Goal: Task Accomplishment & Management: Manage account settings

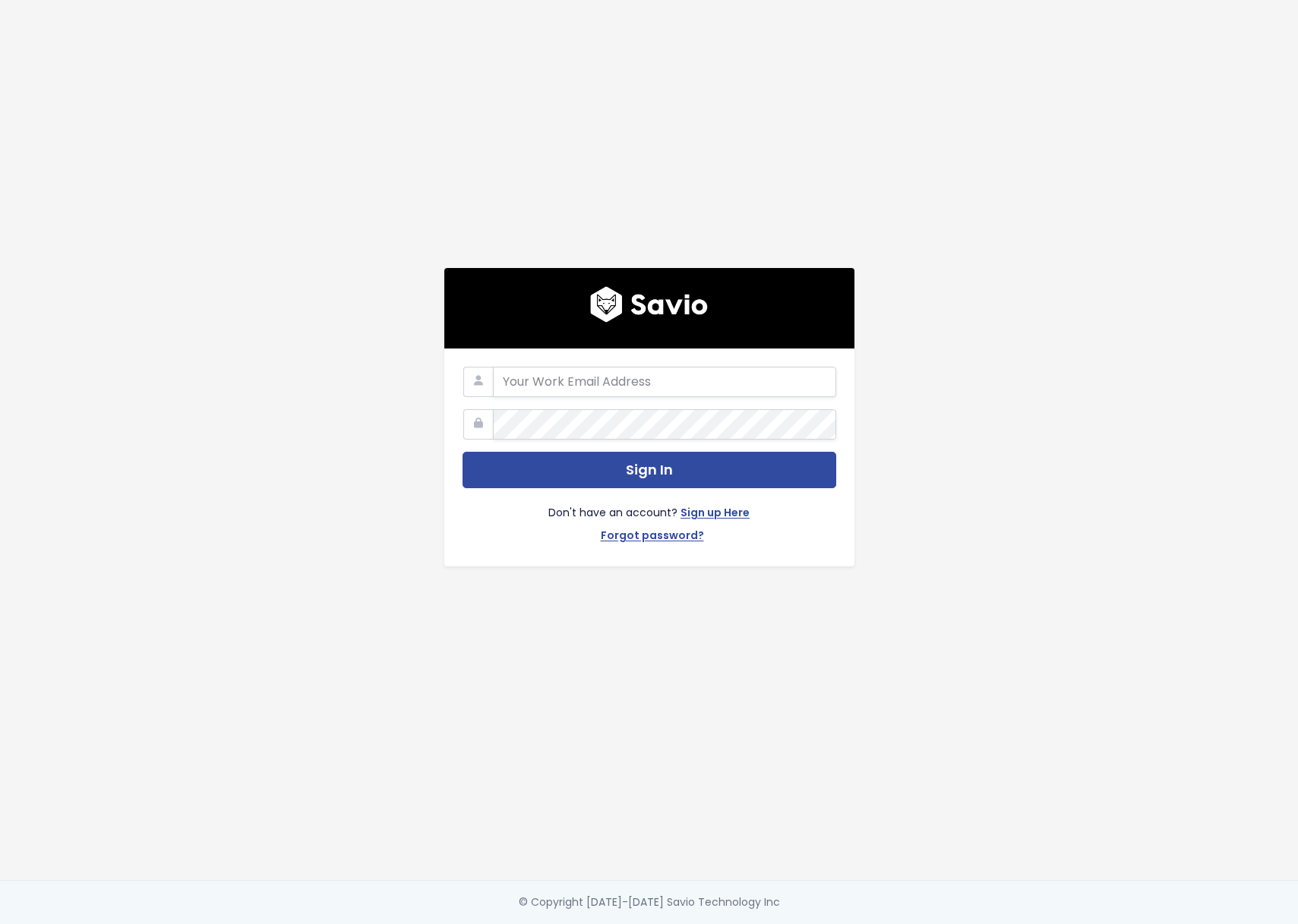
type input "[PERSON_NAME][EMAIL_ADDRESS][DOMAIN_NAME]"
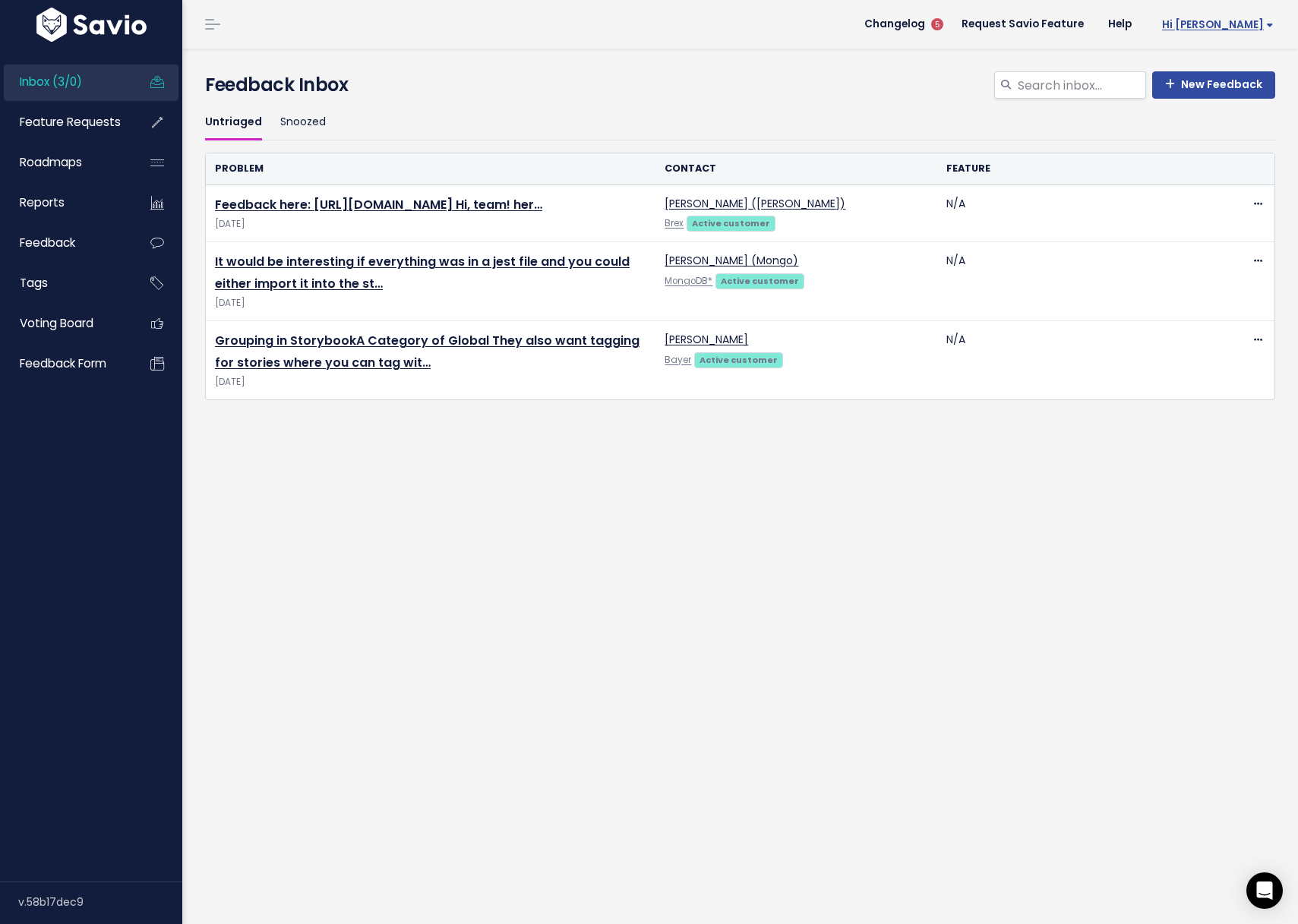
click at [1247, 26] on span "Hi Lisa" at bounding box center [1219, 24] width 112 height 11
click at [1189, 193] on link "Billing" at bounding box center [1224, 187] width 112 height 30
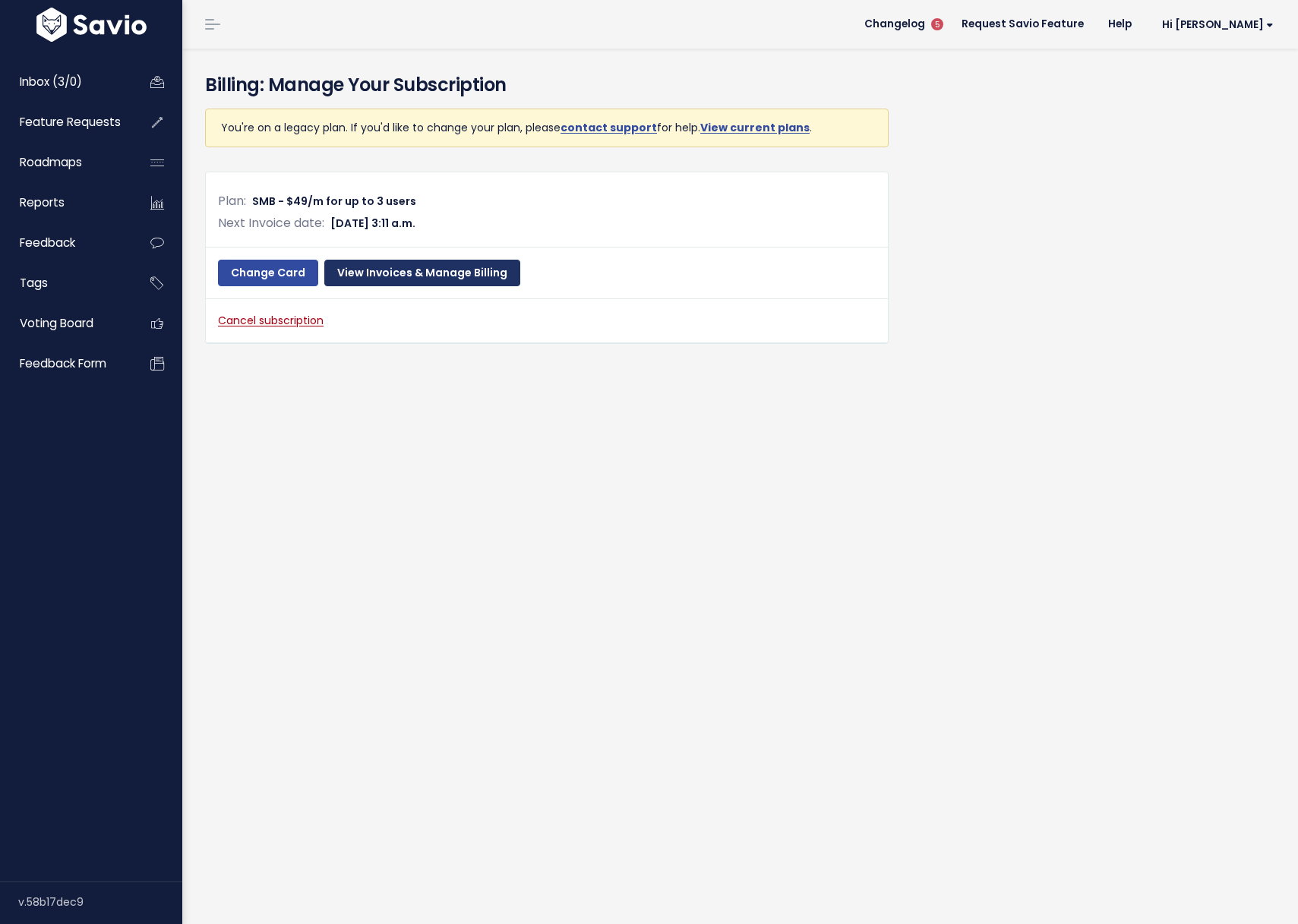
click at [421, 273] on link "View Invoices & Manage Billing" at bounding box center [422, 273] width 196 height 28
